Goal: Task Accomplishment & Management: Complete application form

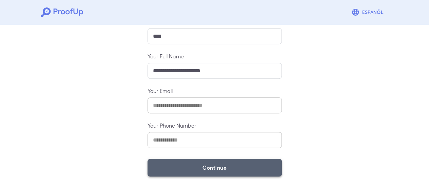
click at [227, 167] on button "Continue" at bounding box center [215, 168] width 134 height 18
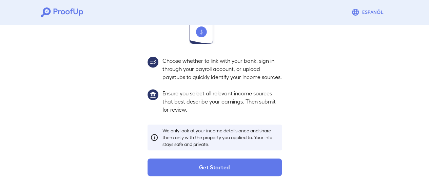
scroll to position [111, 0]
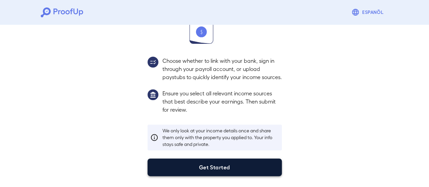
click at [213, 161] on button "Get Started" at bounding box center [215, 168] width 134 height 18
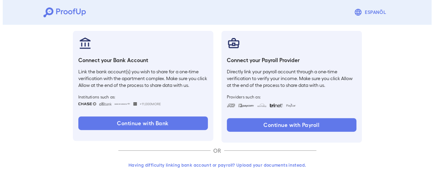
scroll to position [72, 0]
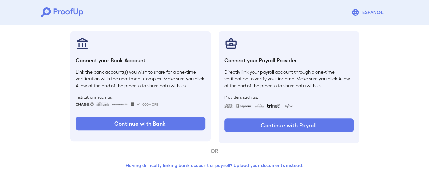
click at [270, 168] on button "Having difficulty linking bank account or payroll? Upload your documents instea…" at bounding box center [215, 165] width 198 height 12
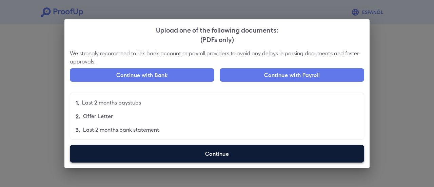
click at [229, 154] on label "Continue" at bounding box center [217, 154] width 295 height 18
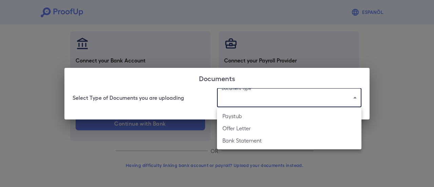
click at [268, 90] on body "Espanõl Go back How Would You Like to Verify Your Income? There are multiple wa…" at bounding box center [217, 57] width 434 height 259
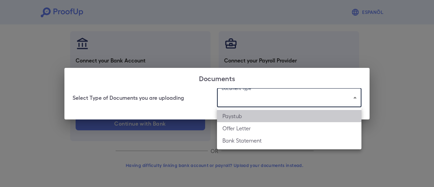
click at [259, 118] on li "Paystub" at bounding box center [289, 116] width 145 height 12
type input "*******"
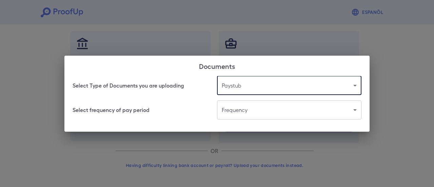
click at [243, 113] on body "Espanõl Go back How Would You Like to Verify Your Income? There are multiple wa…" at bounding box center [217, 57] width 434 height 259
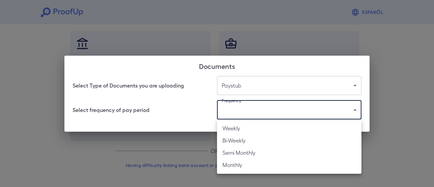
click at [247, 140] on li "Bi-Weekly" at bounding box center [289, 140] width 145 height 12
type input "*********"
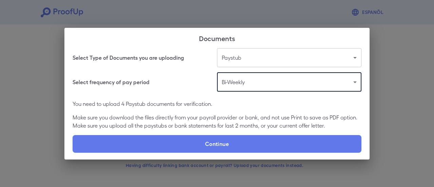
click at [301, 80] on body "Espanõl Go back How Would You Like to Verify Your Income? There are multiple wa…" at bounding box center [217, 57] width 434 height 259
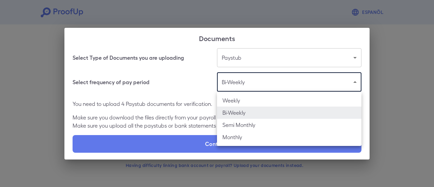
click at [194, 81] on div at bounding box center [217, 93] width 434 height 187
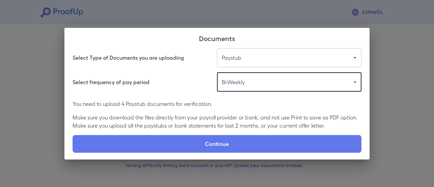
click at [263, 82] on body "Espanõl Go back How Would You Like to Verify Your Income? There are multiple wa…" at bounding box center [217, 57] width 434 height 259
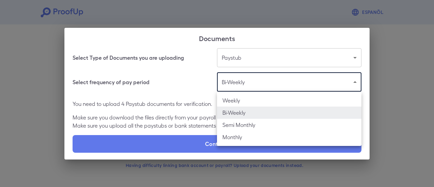
click at [181, 86] on div at bounding box center [217, 93] width 434 height 187
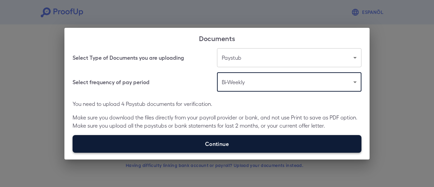
click at [251, 147] on label "Continue" at bounding box center [217, 144] width 289 height 18
click at [73, 152] on input "Continue" at bounding box center [73, 152] width 0 height 0
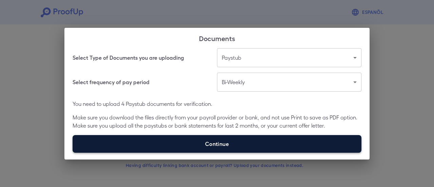
type input "**********"
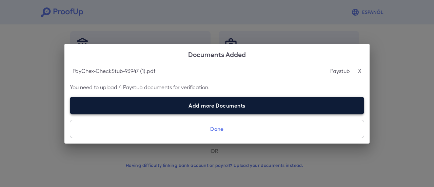
click at [134, 108] on label "Add more Documents" at bounding box center [217, 106] width 295 height 18
click at [70, 114] on input "Add more Documents" at bounding box center [70, 114] width 0 height 0
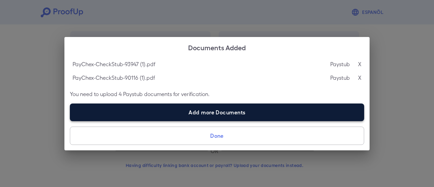
click at [131, 114] on label "Add more Documents" at bounding box center [217, 113] width 295 height 18
click at [70, 121] on input "Add more Documents" at bounding box center [70, 121] width 0 height 0
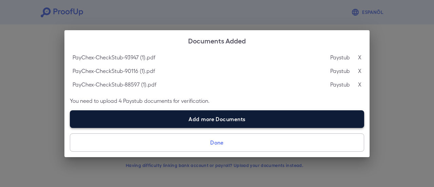
click at [164, 116] on label "Add more Documents" at bounding box center [217, 119] width 295 height 18
click at [70, 128] on input "Add more Documents" at bounding box center [70, 128] width 0 height 0
type input "**********"
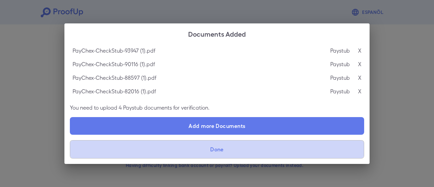
click at [255, 143] on button "Done" at bounding box center [217, 149] width 295 height 18
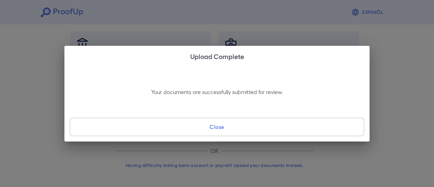
click at [250, 120] on button "Close" at bounding box center [217, 127] width 295 height 18
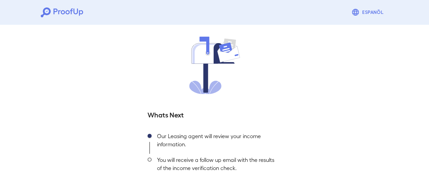
scroll to position [73, 0]
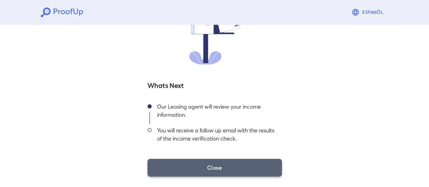
click at [239, 175] on button "Close" at bounding box center [215, 168] width 134 height 18
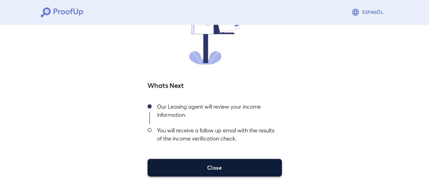
click at [245, 168] on button "Close" at bounding box center [215, 168] width 134 height 18
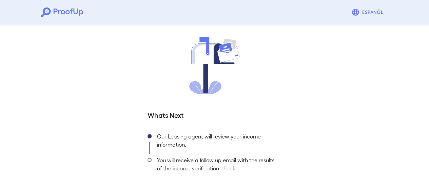
scroll to position [68, 0]
